Goal: Transaction & Acquisition: Purchase product/service

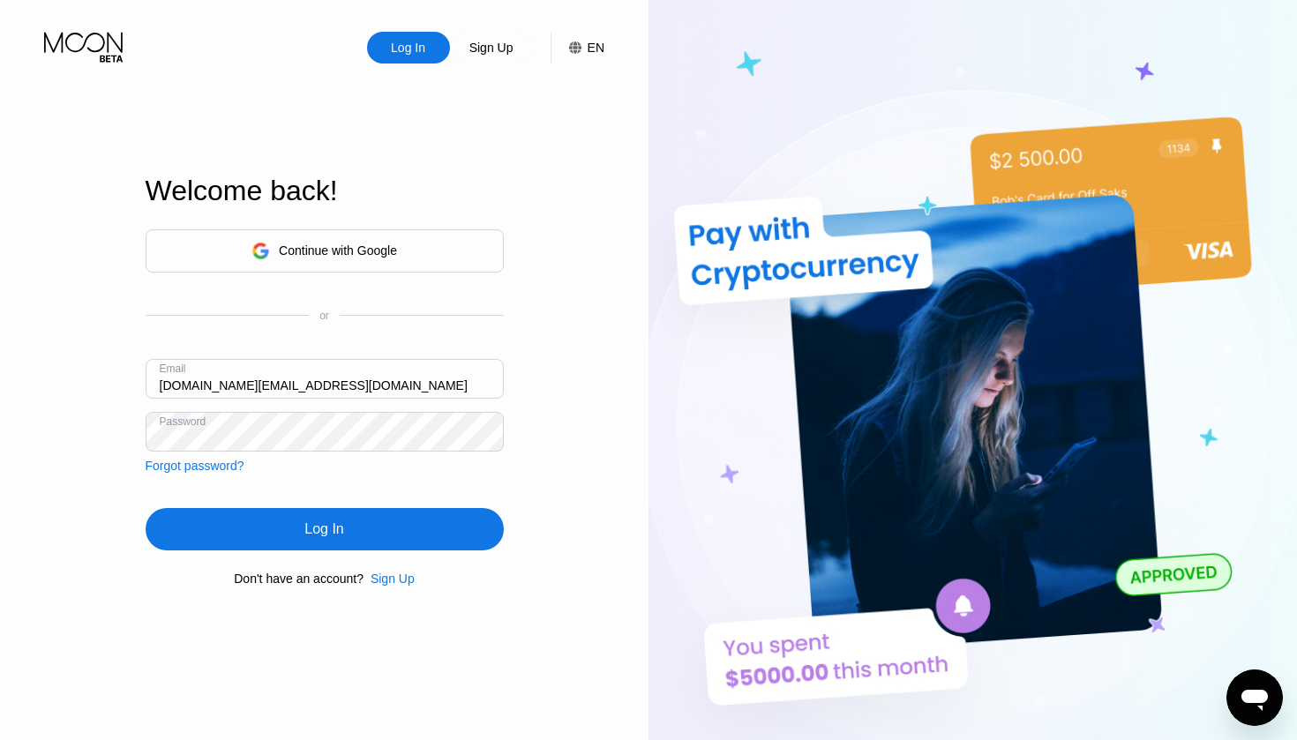
click at [339, 529] on div "Log In" at bounding box center [323, 530] width 39 height 18
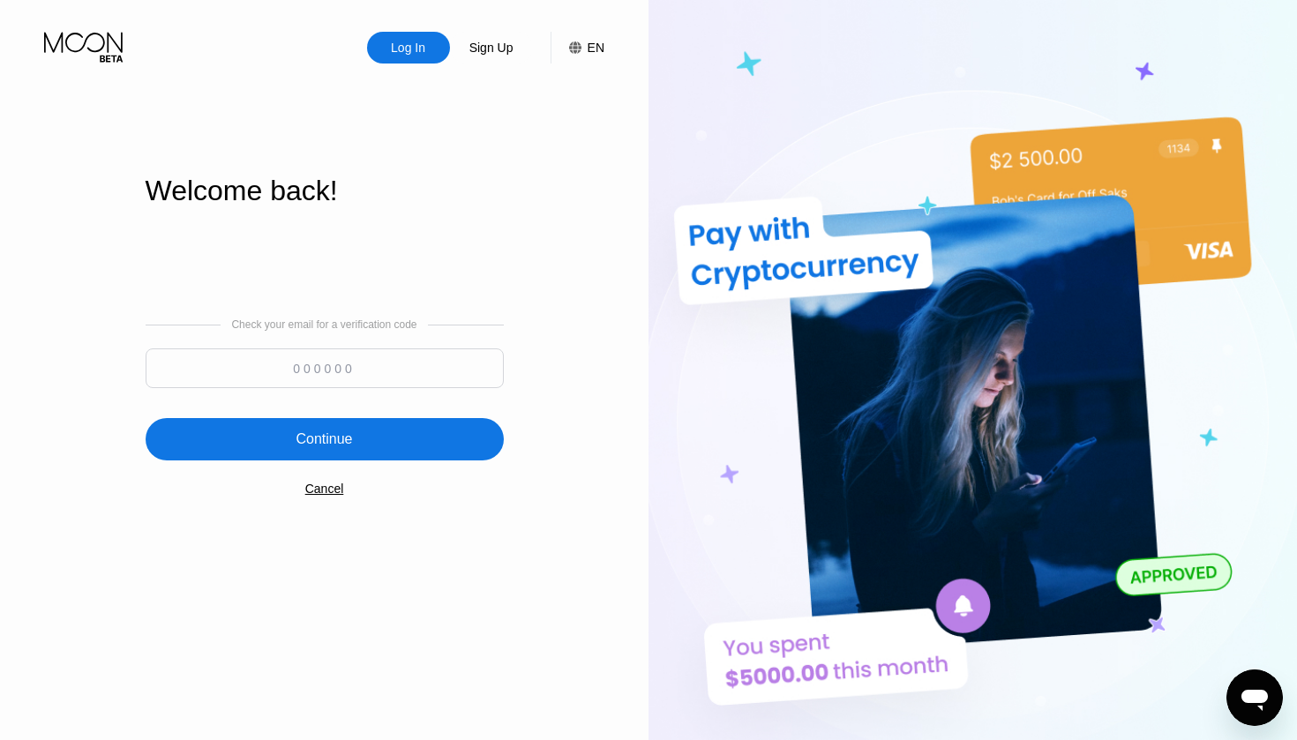
click at [347, 362] on input at bounding box center [325, 369] width 358 height 40
paste input "850975"
type input "850975"
click at [319, 446] on div "Continue" at bounding box center [324, 440] width 56 height 18
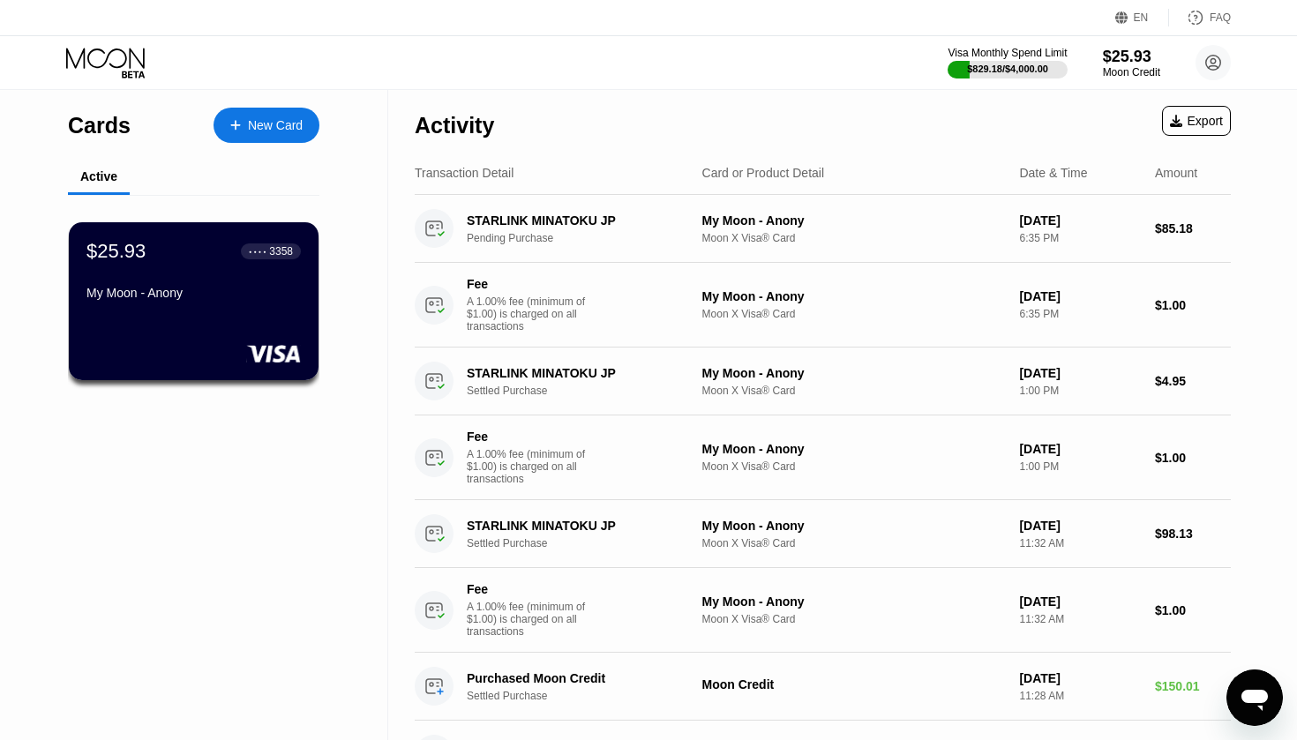
click at [147, 299] on div "My Moon - Anony" at bounding box center [193, 293] width 214 height 14
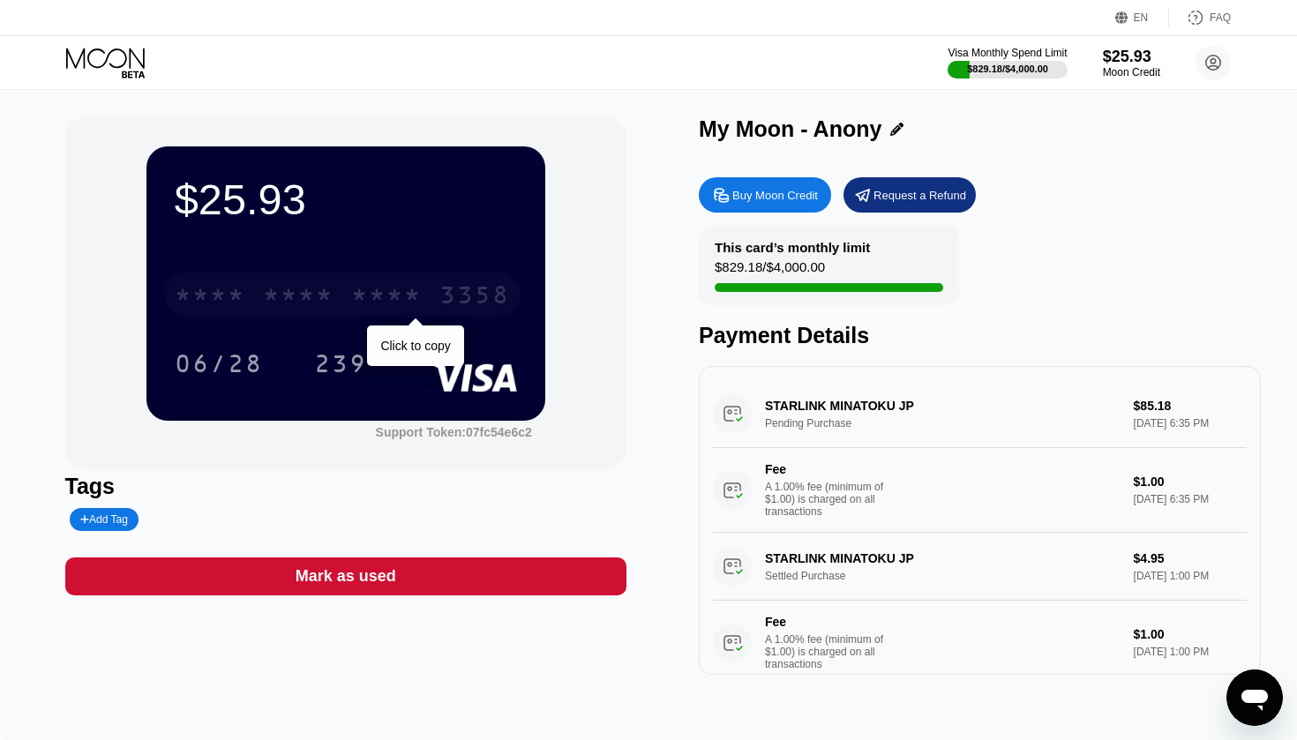
click at [338, 281] on div "* * * * * * * * * * * * 3358" at bounding box center [342, 295] width 356 height 44
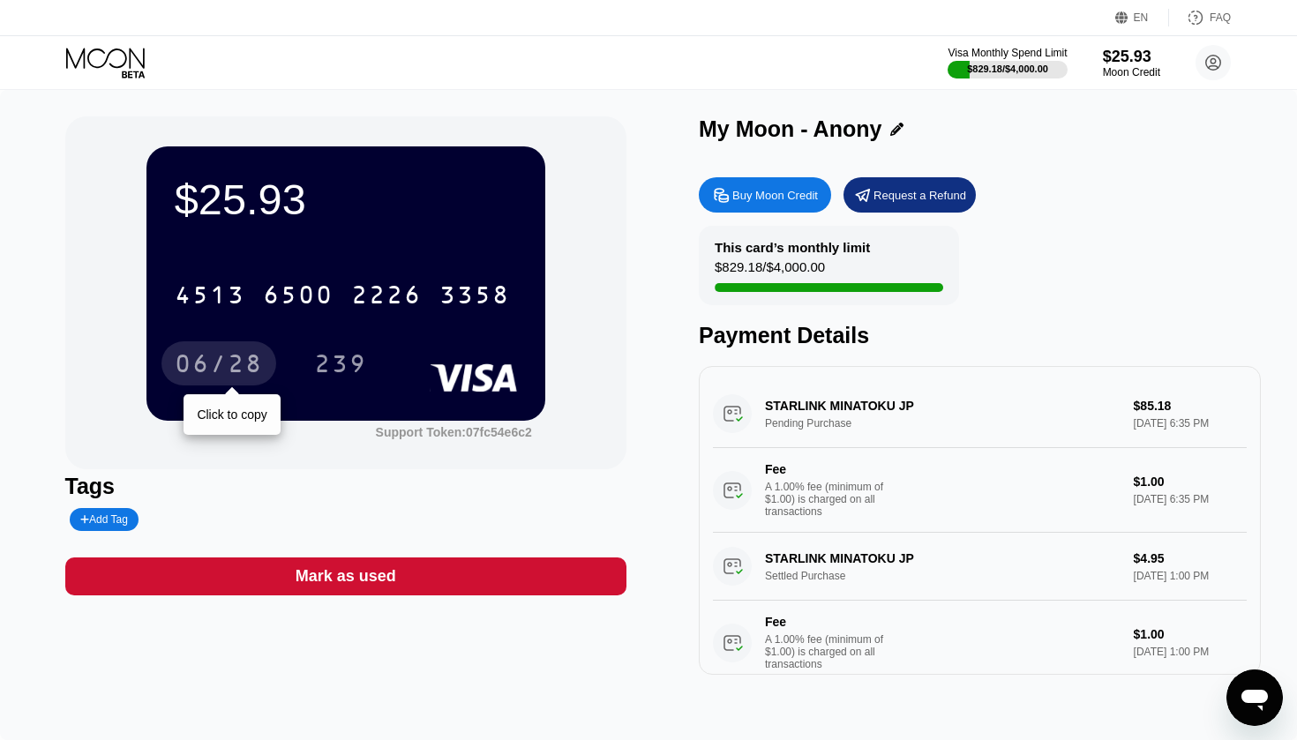
click at [227, 367] on div "06/28" at bounding box center [219, 366] width 88 height 28
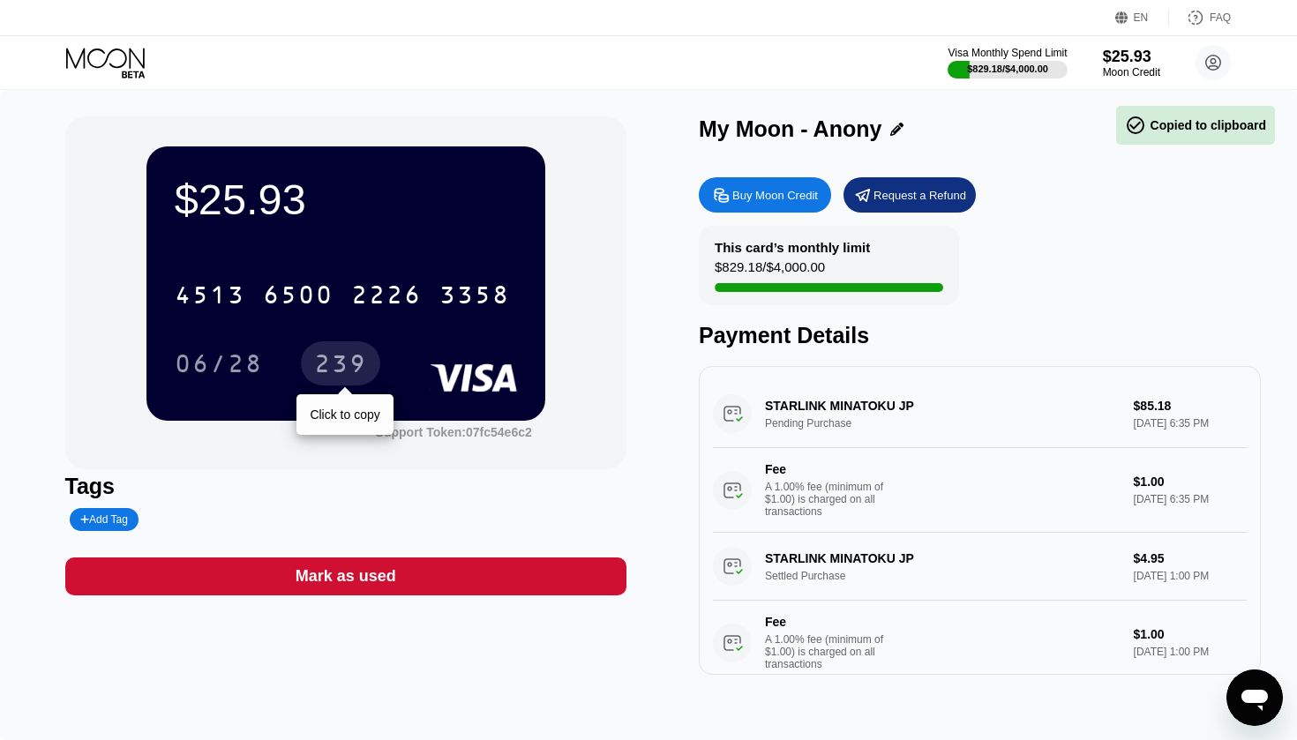
click at [336, 360] on div "239" at bounding box center [340, 366] width 53 height 28
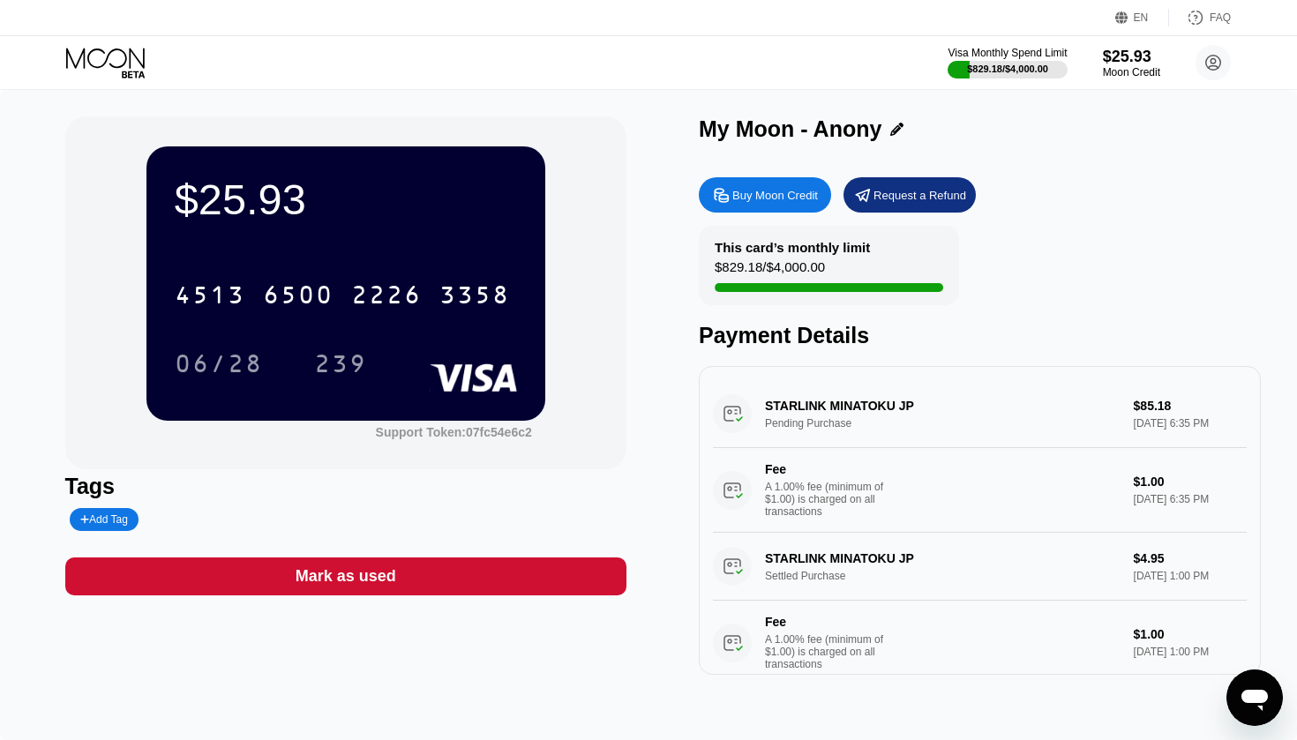
click at [1133, 223] on div "Buy Moon Credit Request a Refund This card’s monthly limit $829.18 / $4,000.00 …" at bounding box center [980, 422] width 562 height 507
click at [1128, 54] on div "$25.93" at bounding box center [1131, 56] width 59 height 19
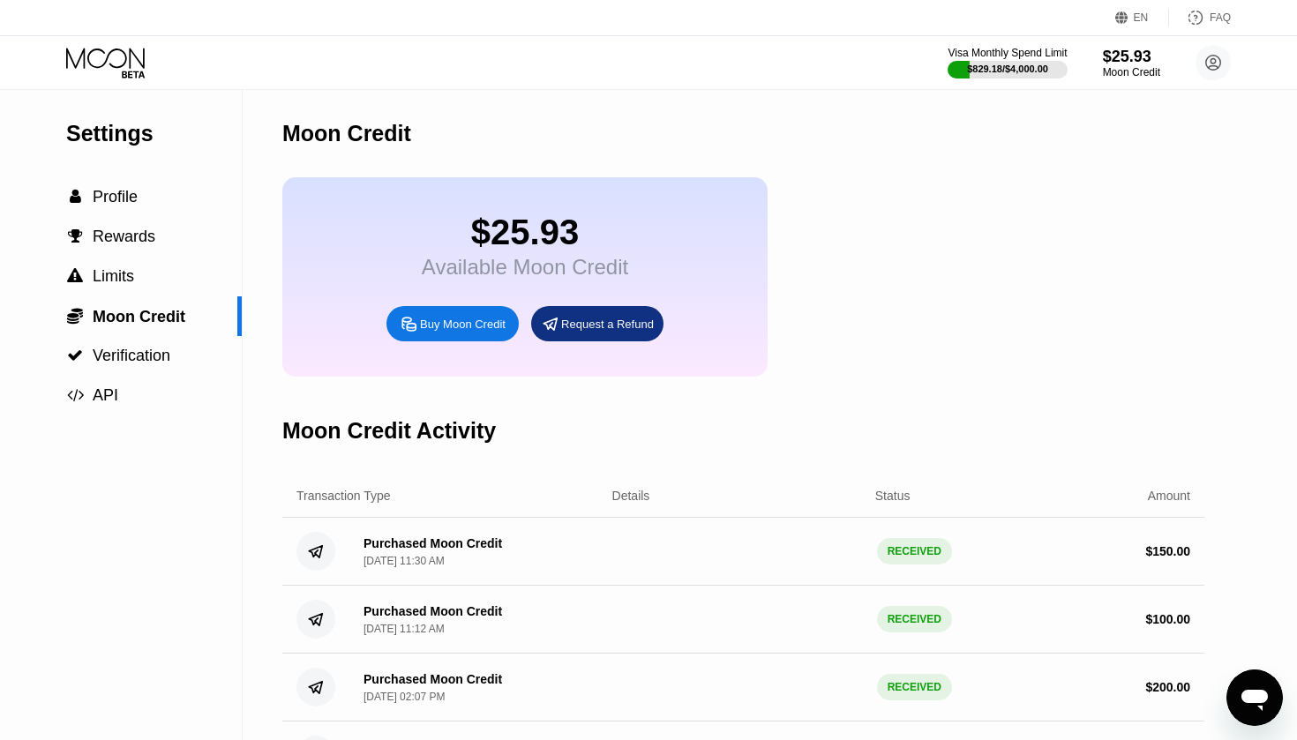
click at [447, 326] on div "Buy Moon Credit" at bounding box center [463, 324] width 86 height 15
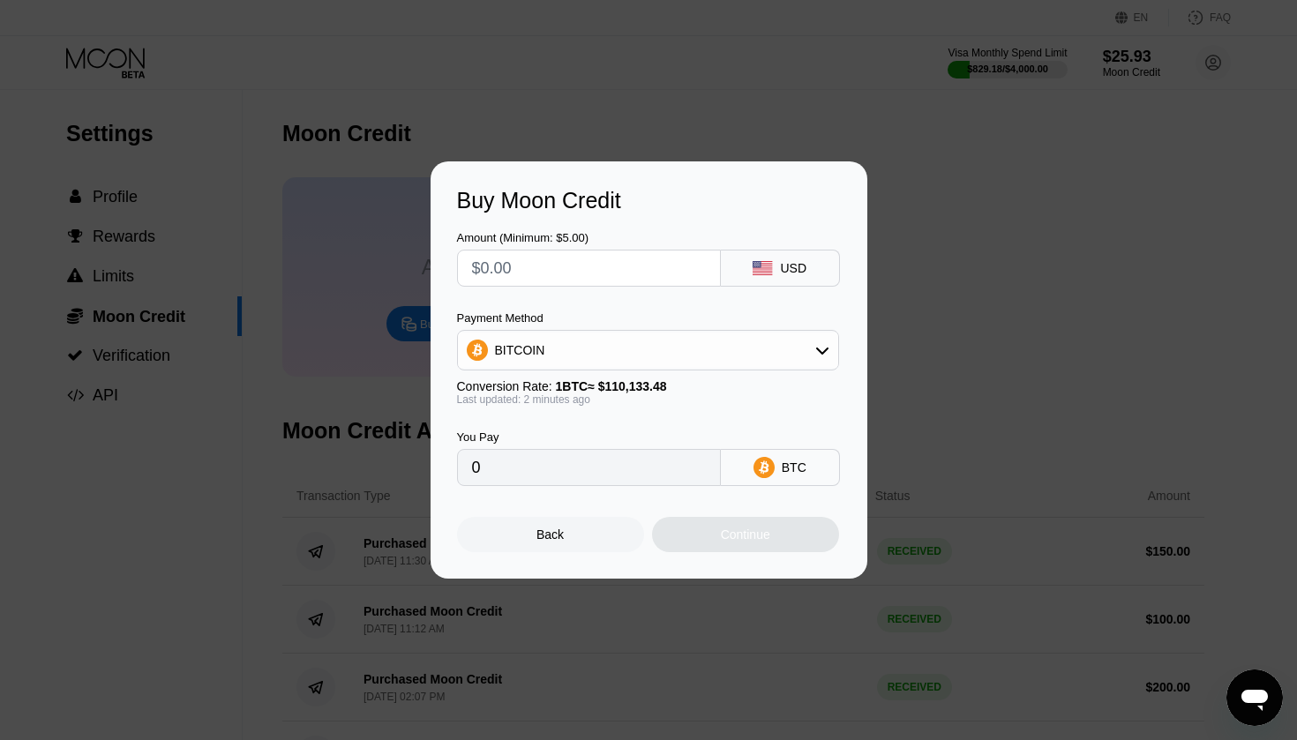
click at [535, 274] on input "text" at bounding box center [589, 268] width 234 height 35
type input "$2"
type input "0.00001816"
type input "$20"
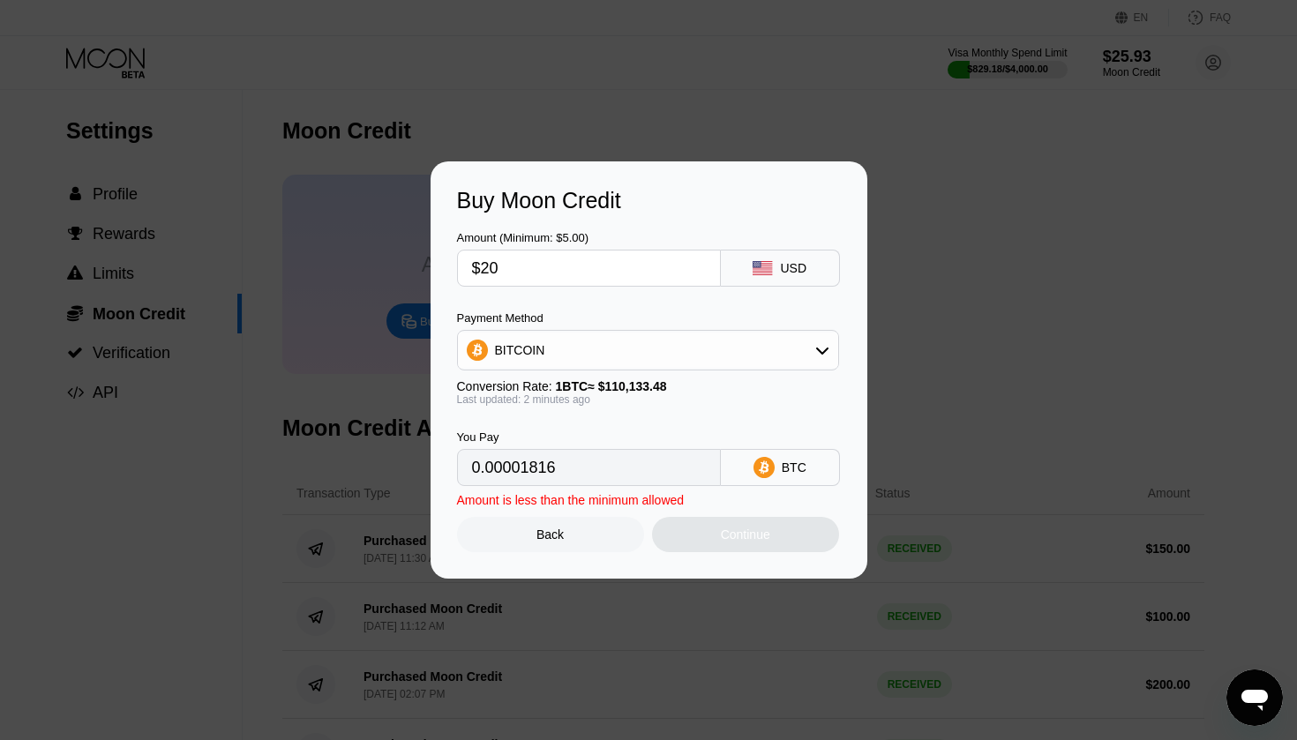
type input "0.00018160"
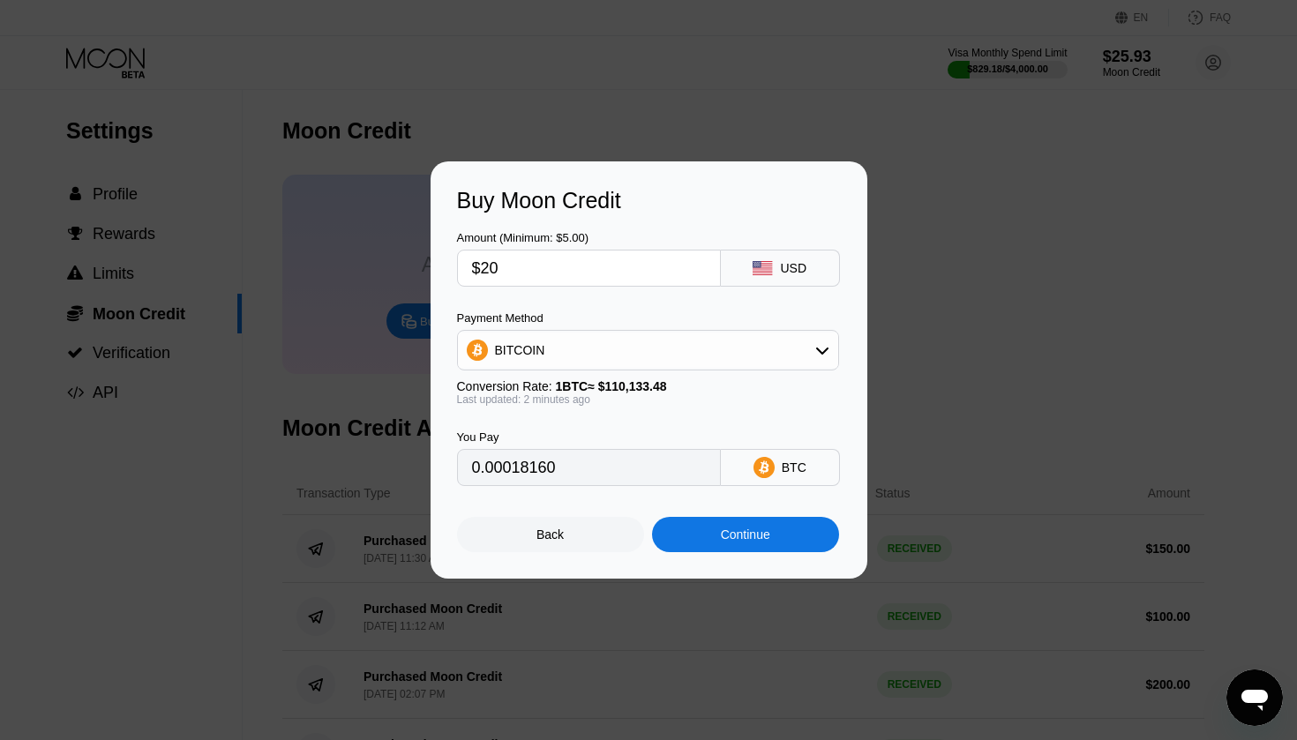
type input "$200"
type input "0.00181598"
type input "$200"
click at [648, 345] on div "BITCOIN" at bounding box center [648, 350] width 380 height 35
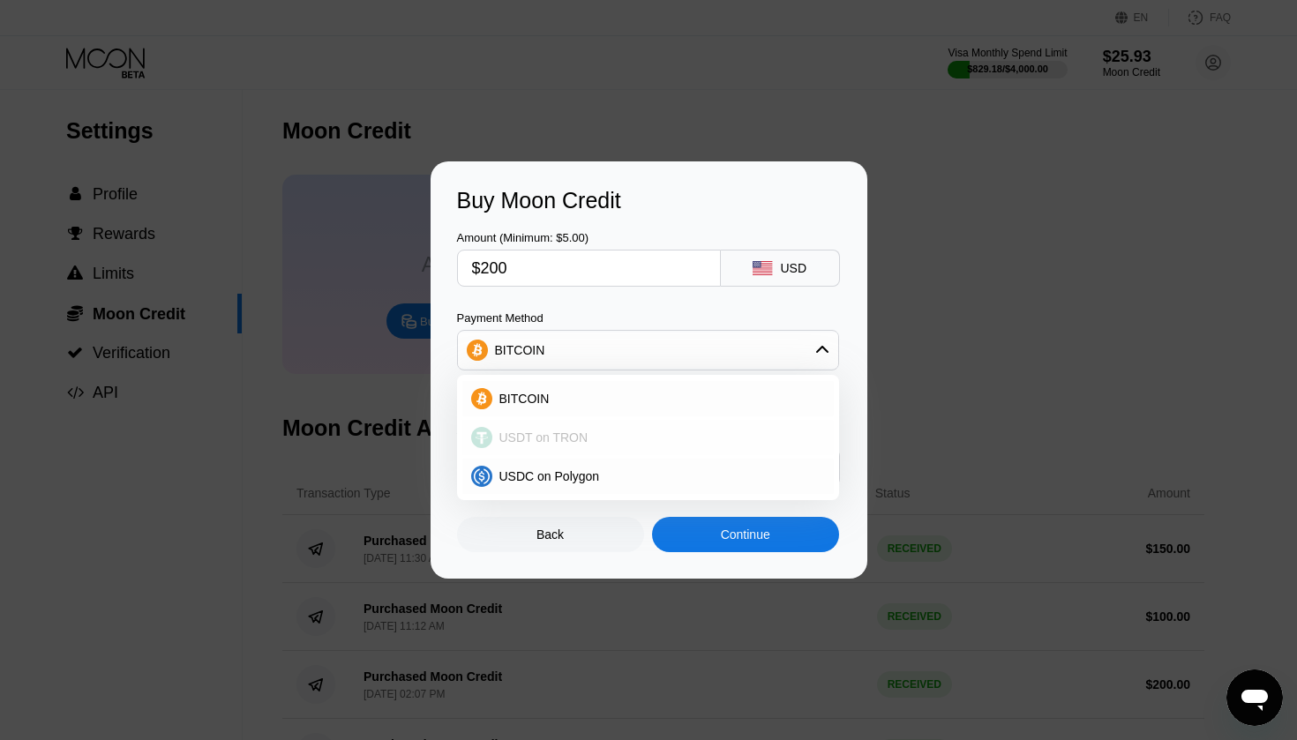
click at [570, 435] on span "USDT on TRON" at bounding box center [543, 438] width 89 height 14
type input "202.02"
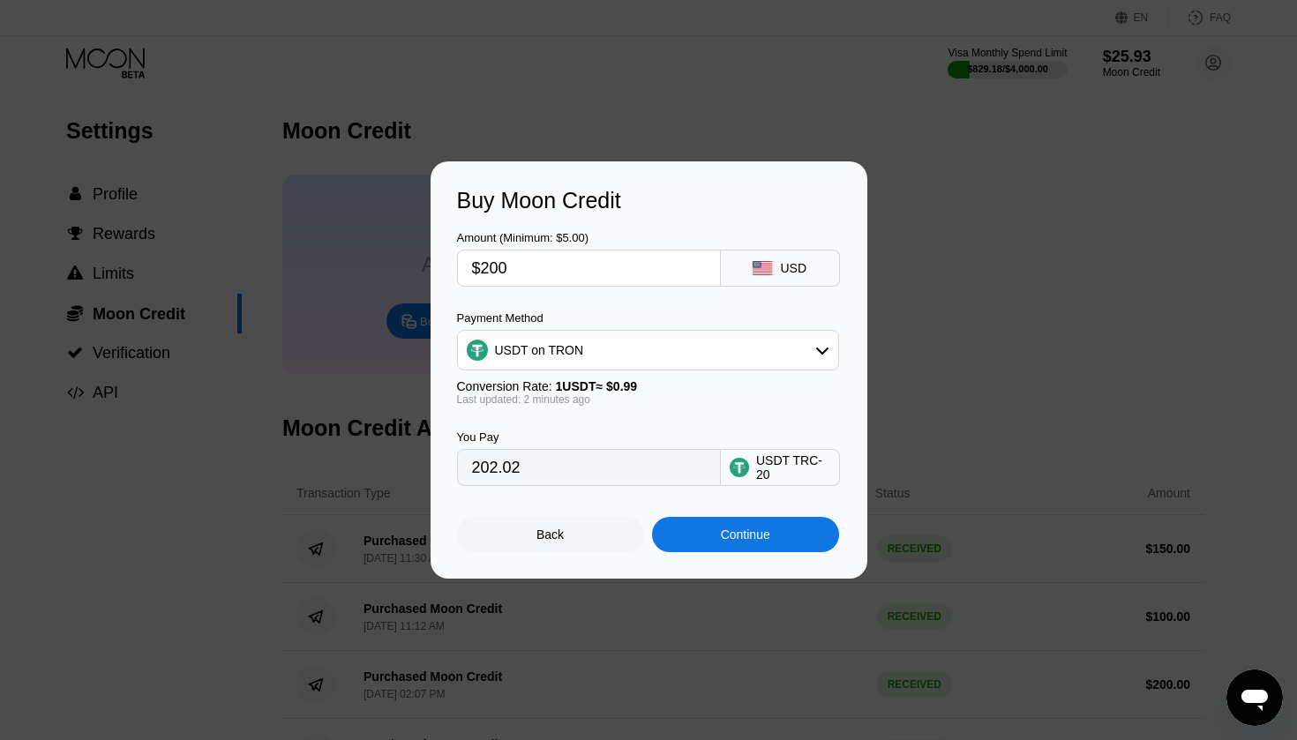
scroll to position [0, 0]
click at [708, 530] on div "Continue" at bounding box center [745, 534] width 187 height 35
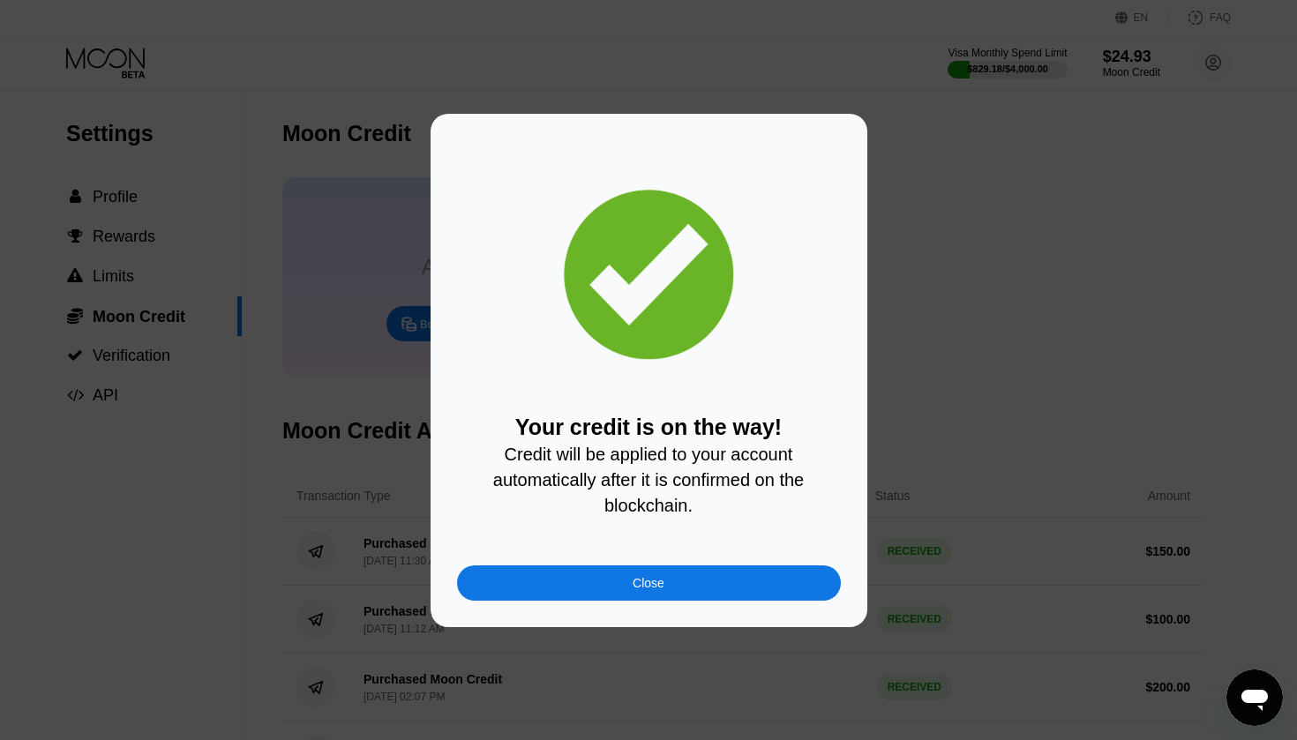
click at [656, 581] on div "Close" at bounding box center [649, 583] width 32 height 14
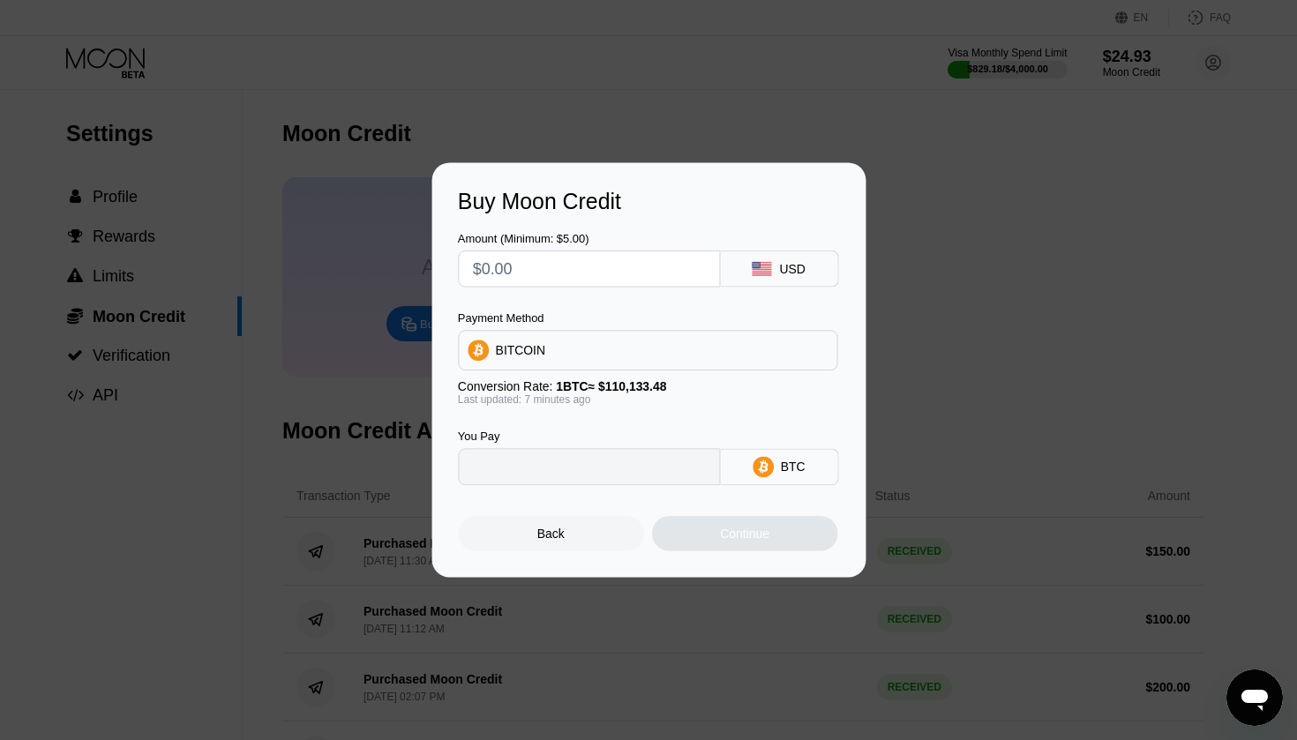
type input "0"
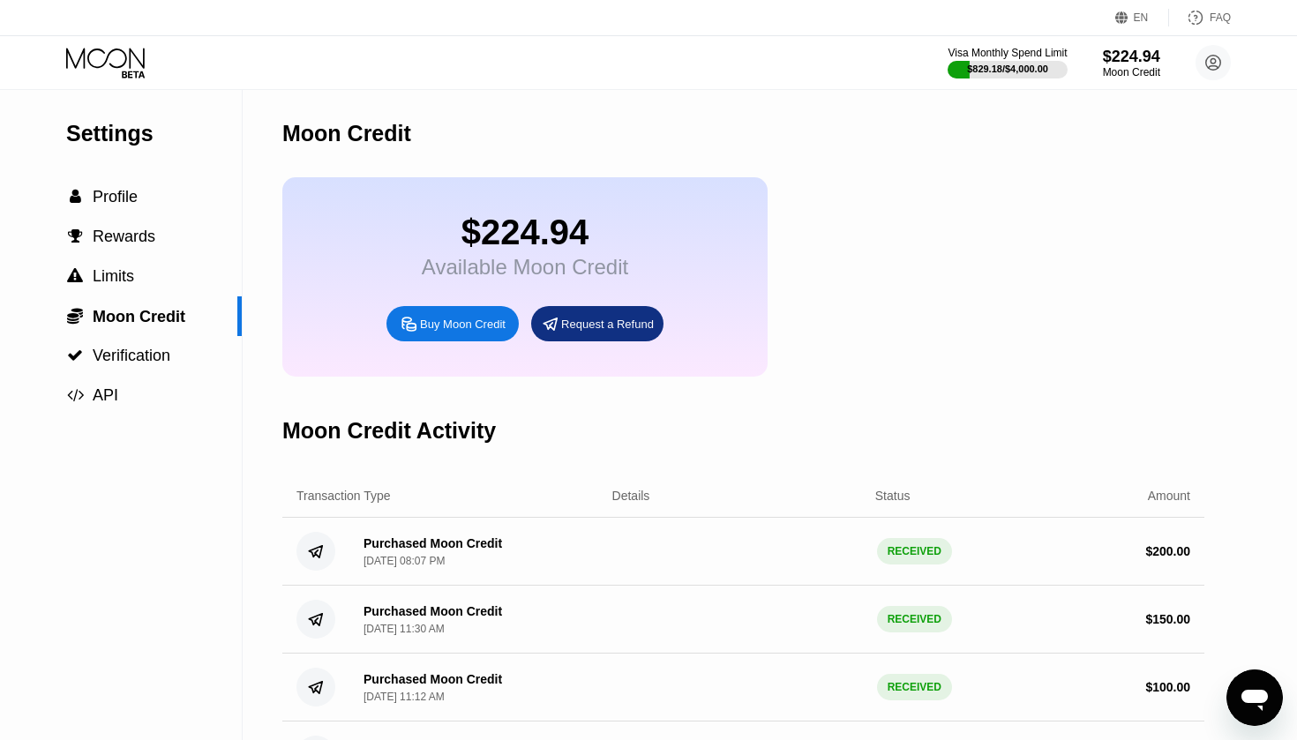
click at [911, 361] on div "$224.94 Available Moon Credit Buy Moon Credit Request a Refund" at bounding box center [743, 276] width 922 height 199
click at [882, 298] on div "$224.94 Available Moon Credit Buy Moon Credit Request a Refund" at bounding box center [743, 276] width 922 height 199
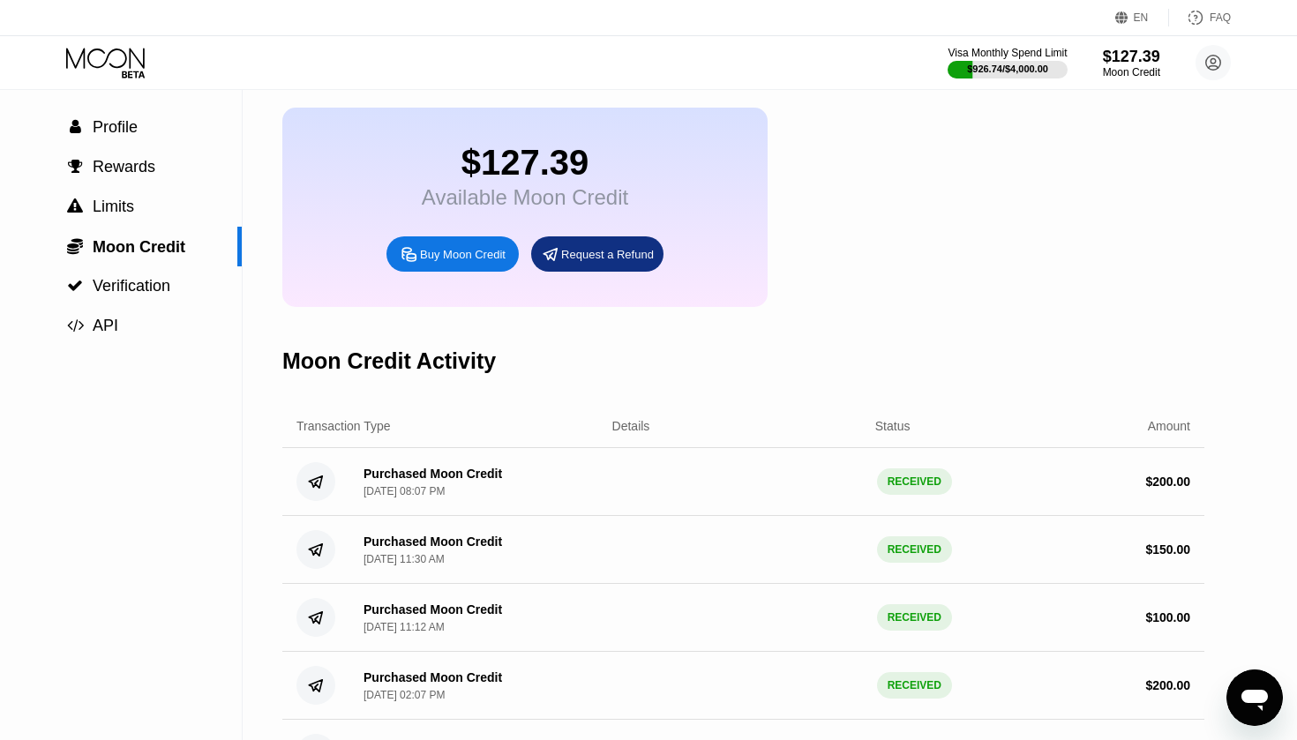
scroll to position [73, 0]
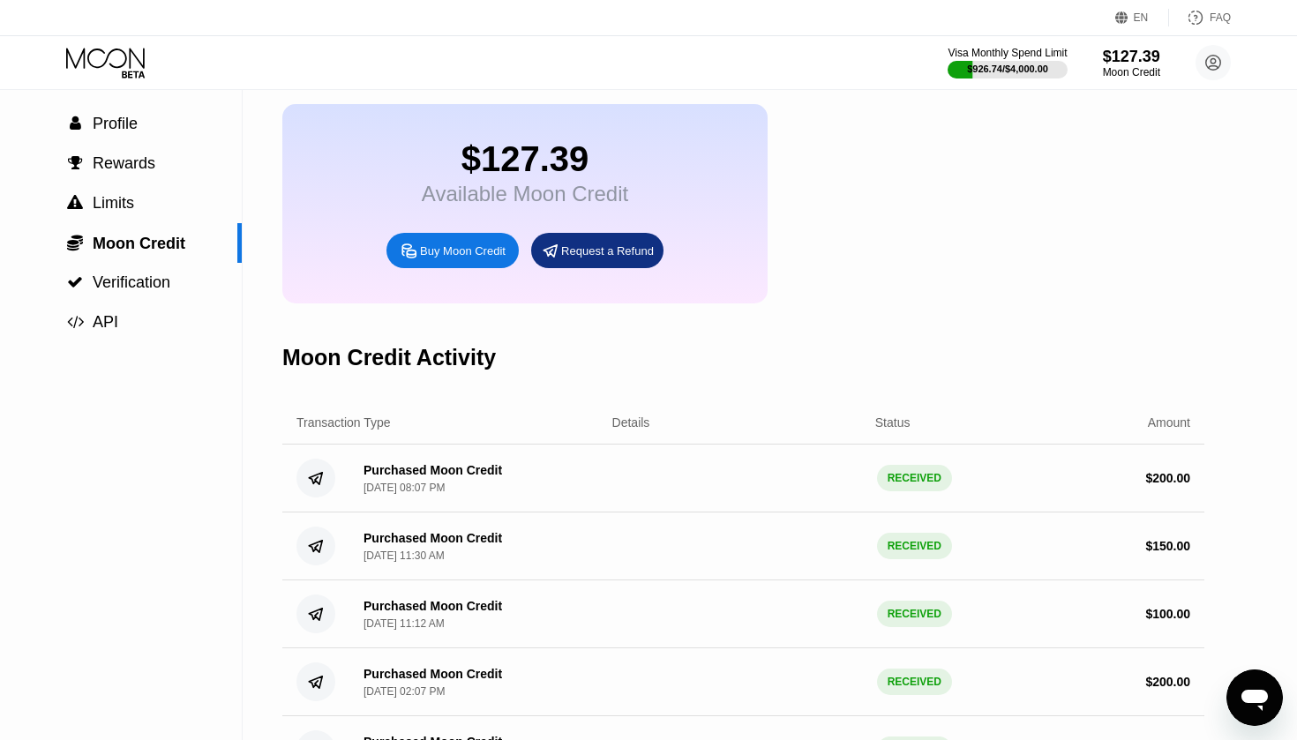
click at [98, 57] on icon at bounding box center [107, 63] width 82 height 31
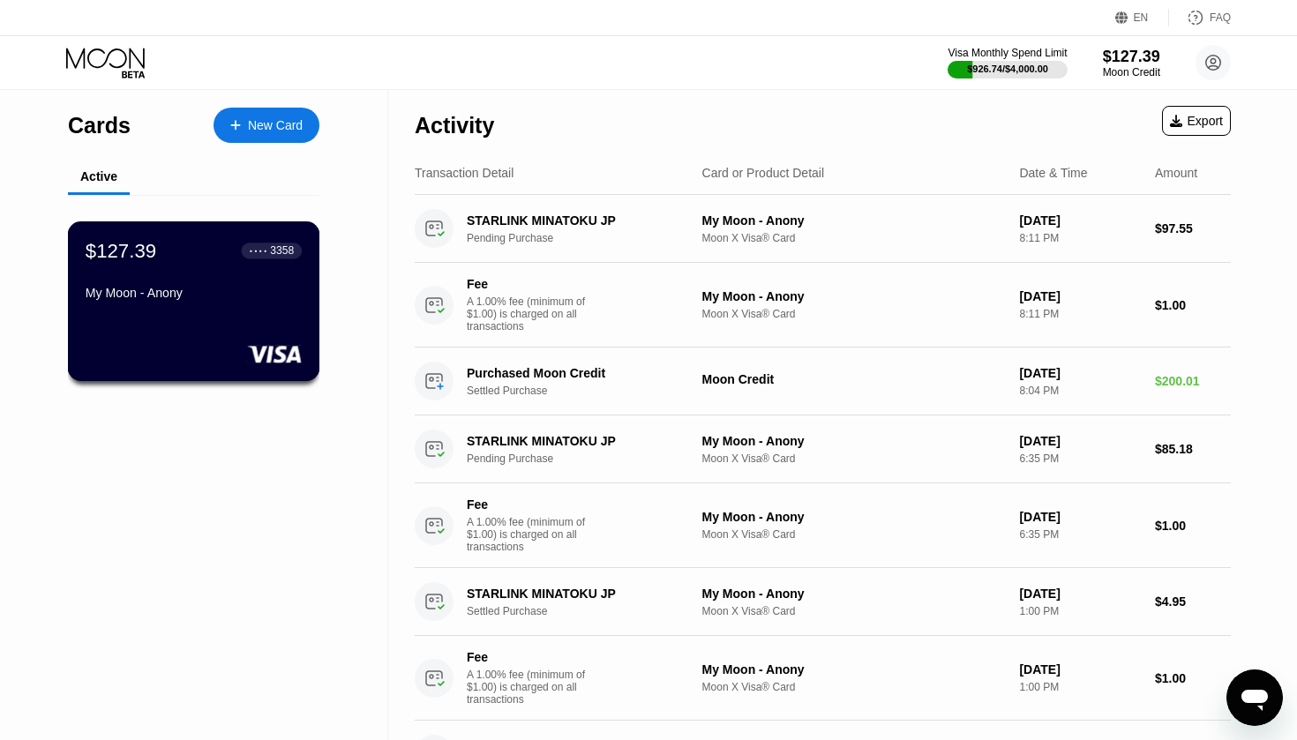
click at [171, 292] on div "My Moon - Anony" at bounding box center [194, 293] width 216 height 14
